Goal: Navigation & Orientation: Understand site structure

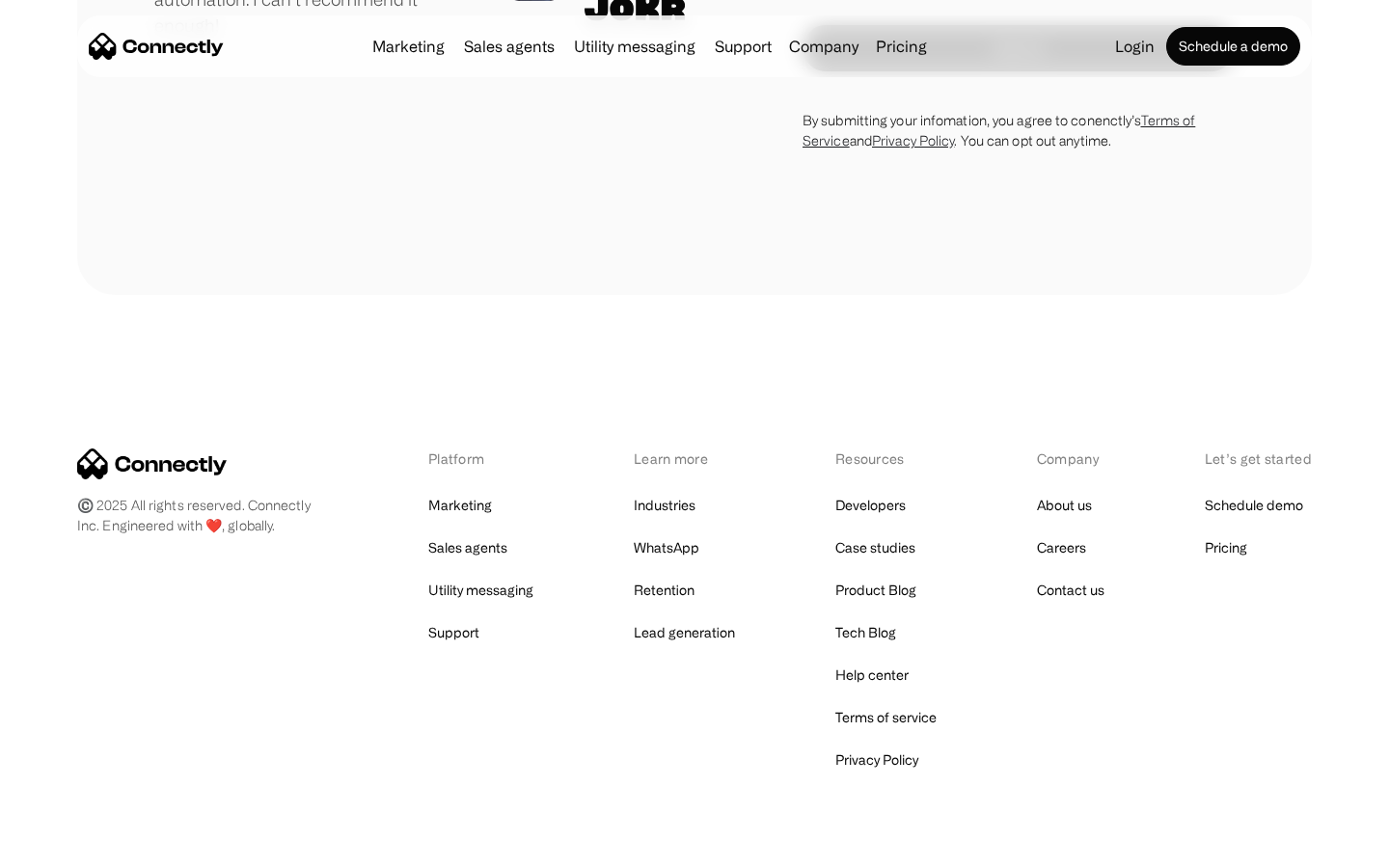
scroll to position [5365, 0]
